Goal: Transaction & Acquisition: Purchase product/service

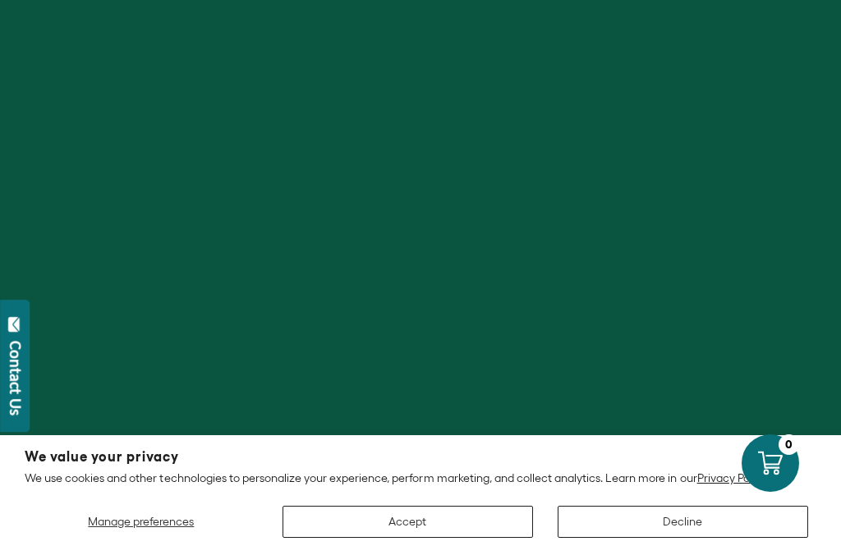
click at [407, 521] on button "Accept" at bounding box center [408, 522] width 251 height 32
click at [430, 528] on button "Accept" at bounding box center [408, 522] width 251 height 32
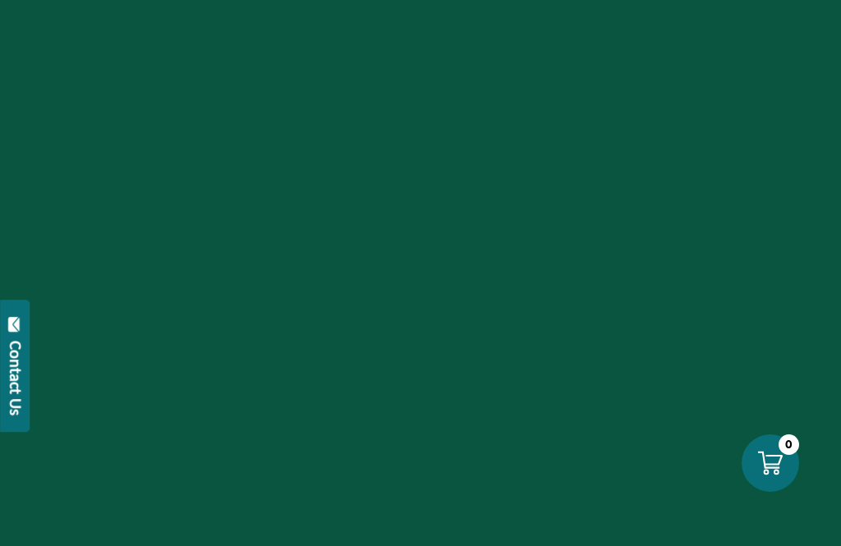
click at [431, 527] on div at bounding box center [420, 273] width 841 height 546
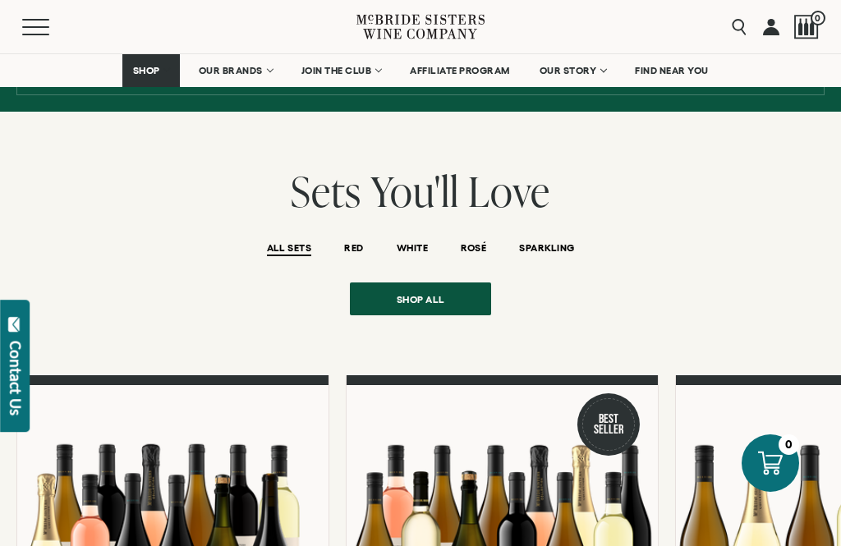
scroll to position [1182, 0]
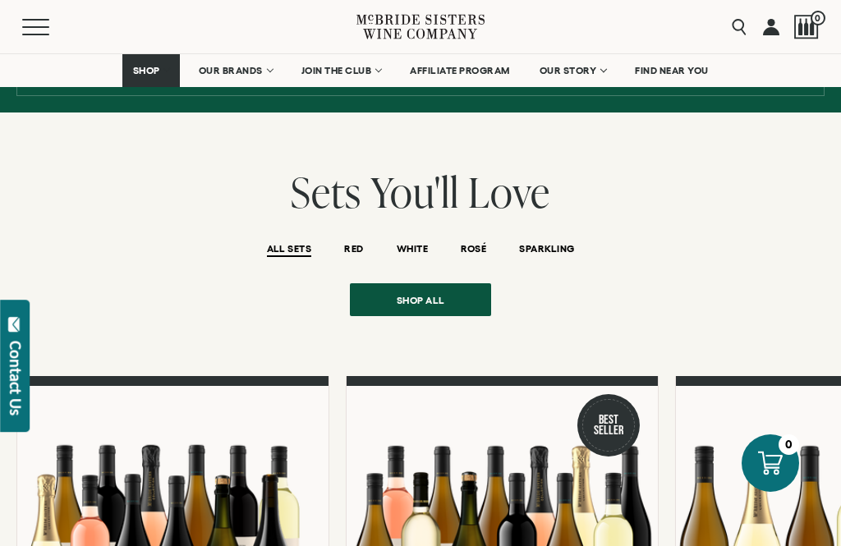
click at [554, 243] on span "SPARKLING" at bounding box center [546, 250] width 55 height 14
click at [545, 243] on button "SPARKLING" at bounding box center [546, 250] width 55 height 14
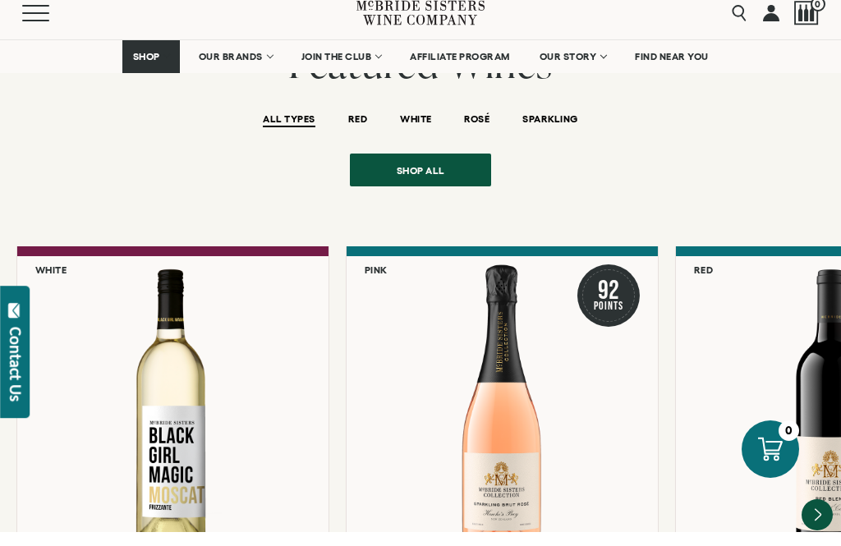
scroll to position [3417, 0]
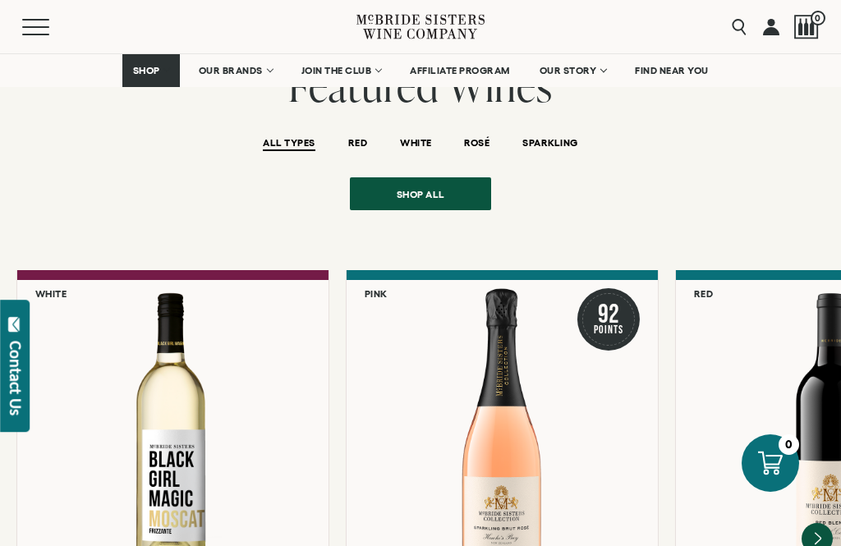
click at [613, 288] on div "92 Points" at bounding box center [609, 319] width 62 height 62
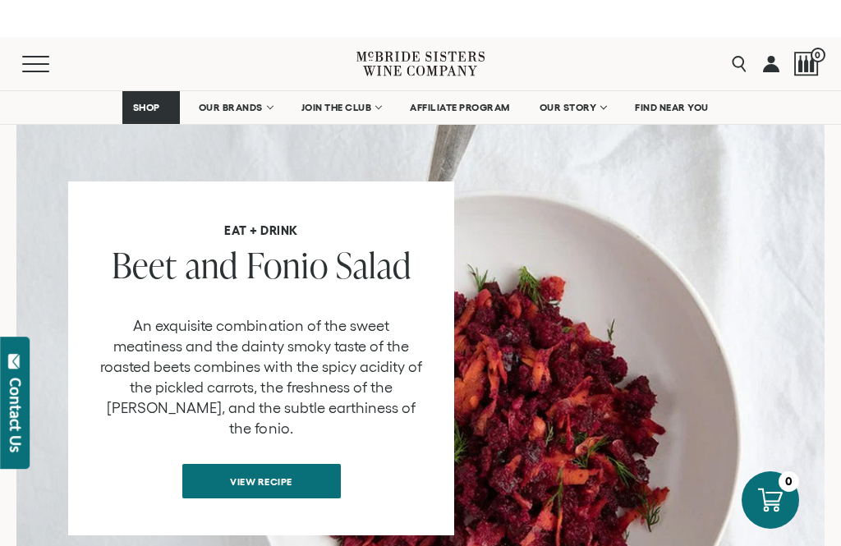
scroll to position [1463, 0]
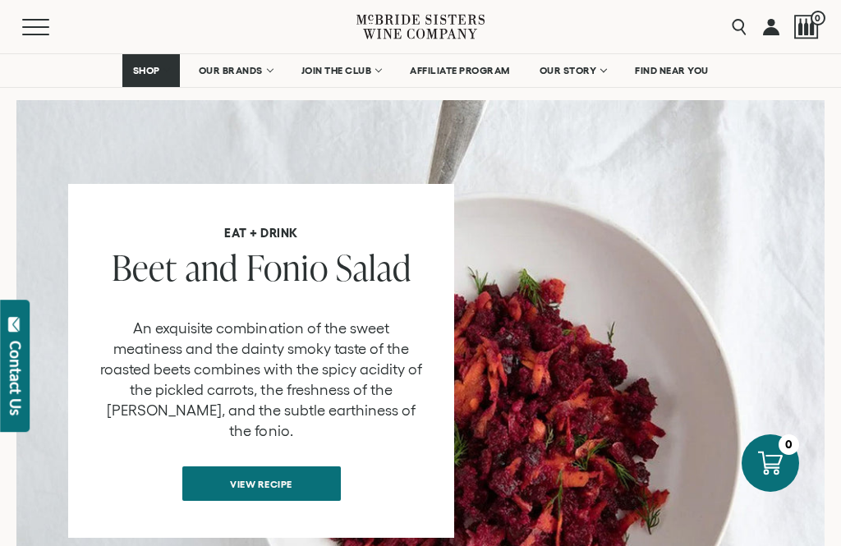
click at [291, 468] on span "View recipe" at bounding box center [261, 484] width 120 height 32
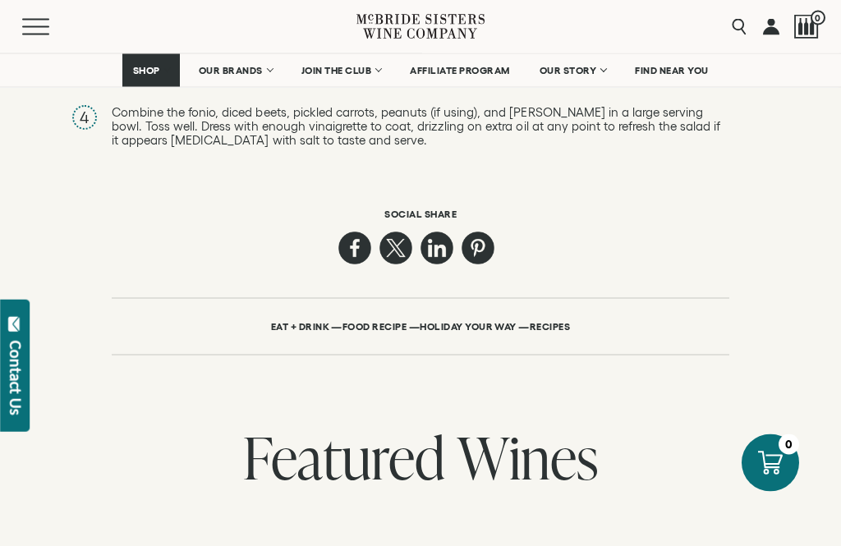
scroll to position [2424, 0]
